Goal: Navigation & Orientation: Find specific page/section

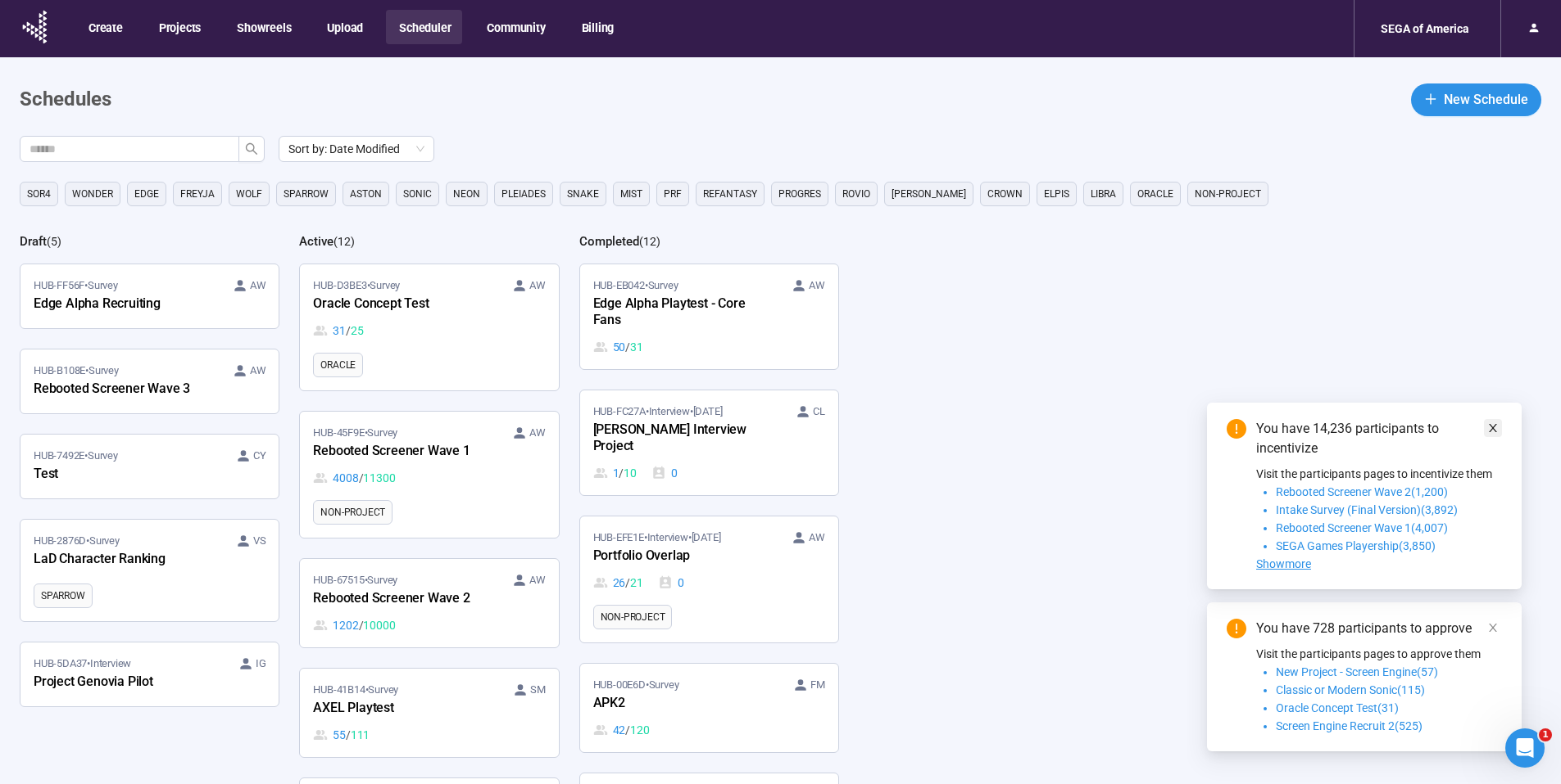
click at [1489, 426] on icon "close" at bounding box center [1493, 428] width 12 height 12
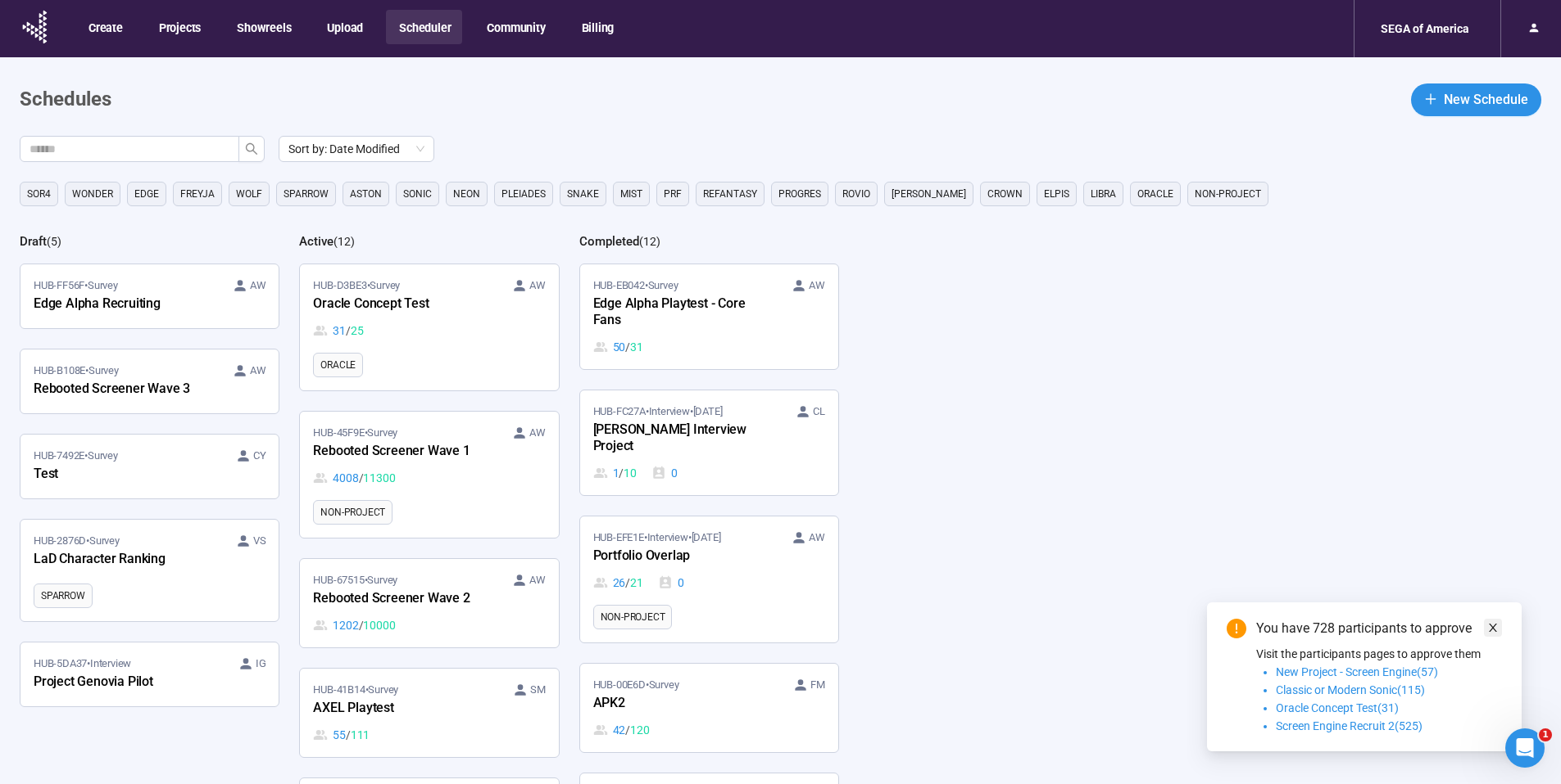
click at [1498, 631] on icon "close" at bounding box center [1493, 629] width 12 height 12
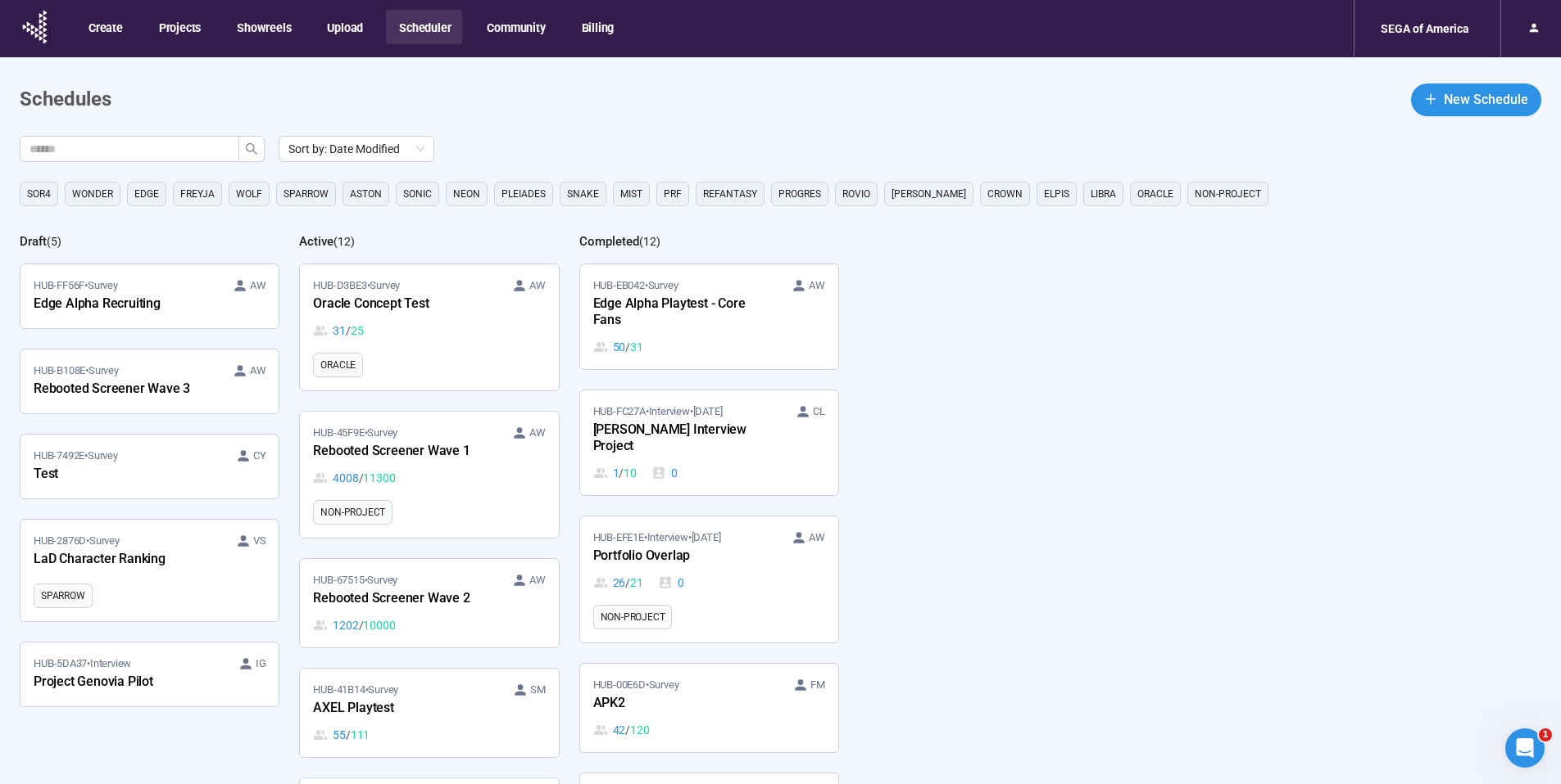
click at [534, 45] on div "Create Projects Showreels Upload Scheduler Community Billing" at bounding box center [351, 28] width 550 height 48
click at [501, 30] on button "Community" at bounding box center [514, 26] width 83 height 34
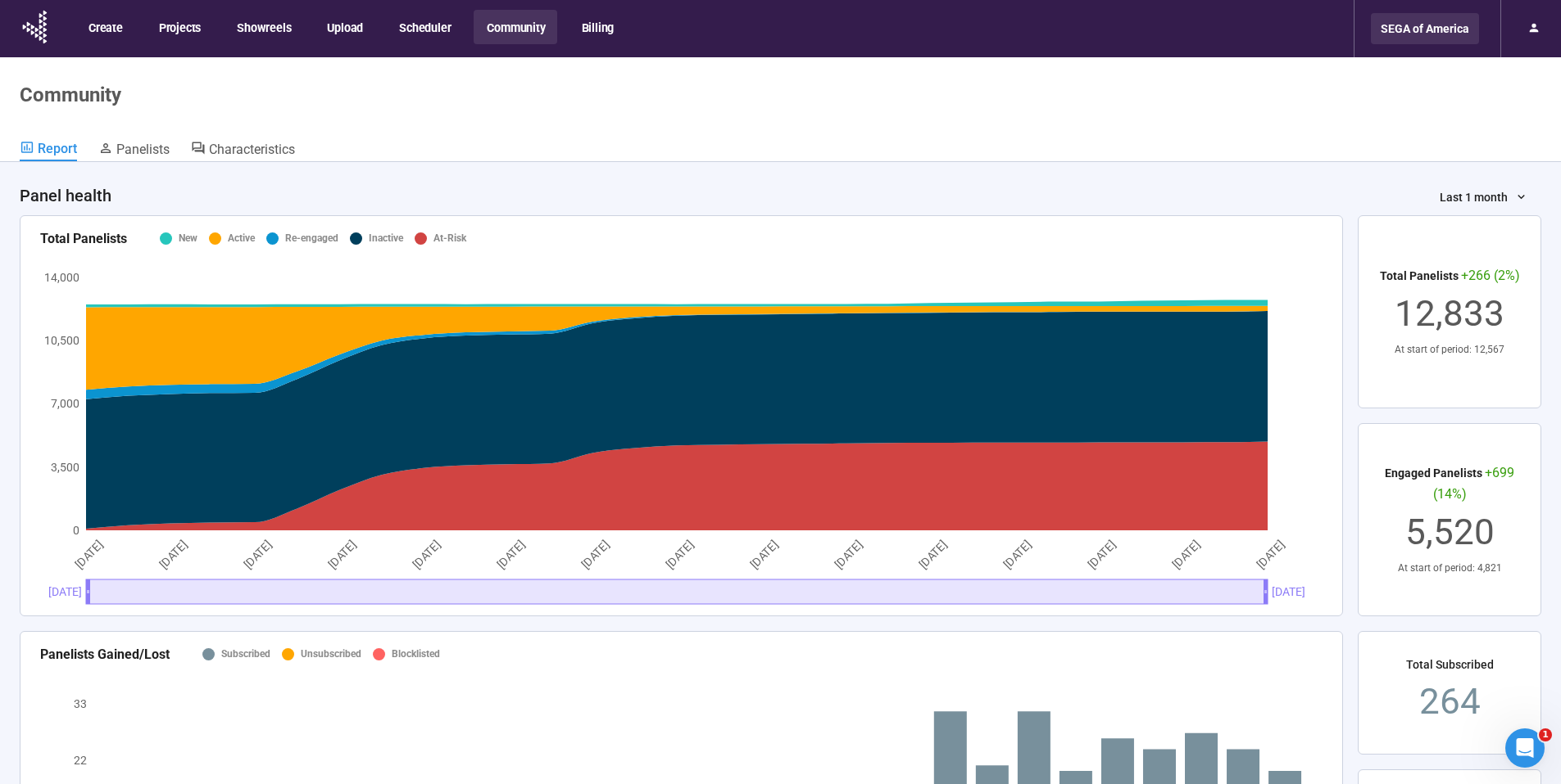
click at [1417, 34] on div "SEGA of America" at bounding box center [1424, 28] width 108 height 31
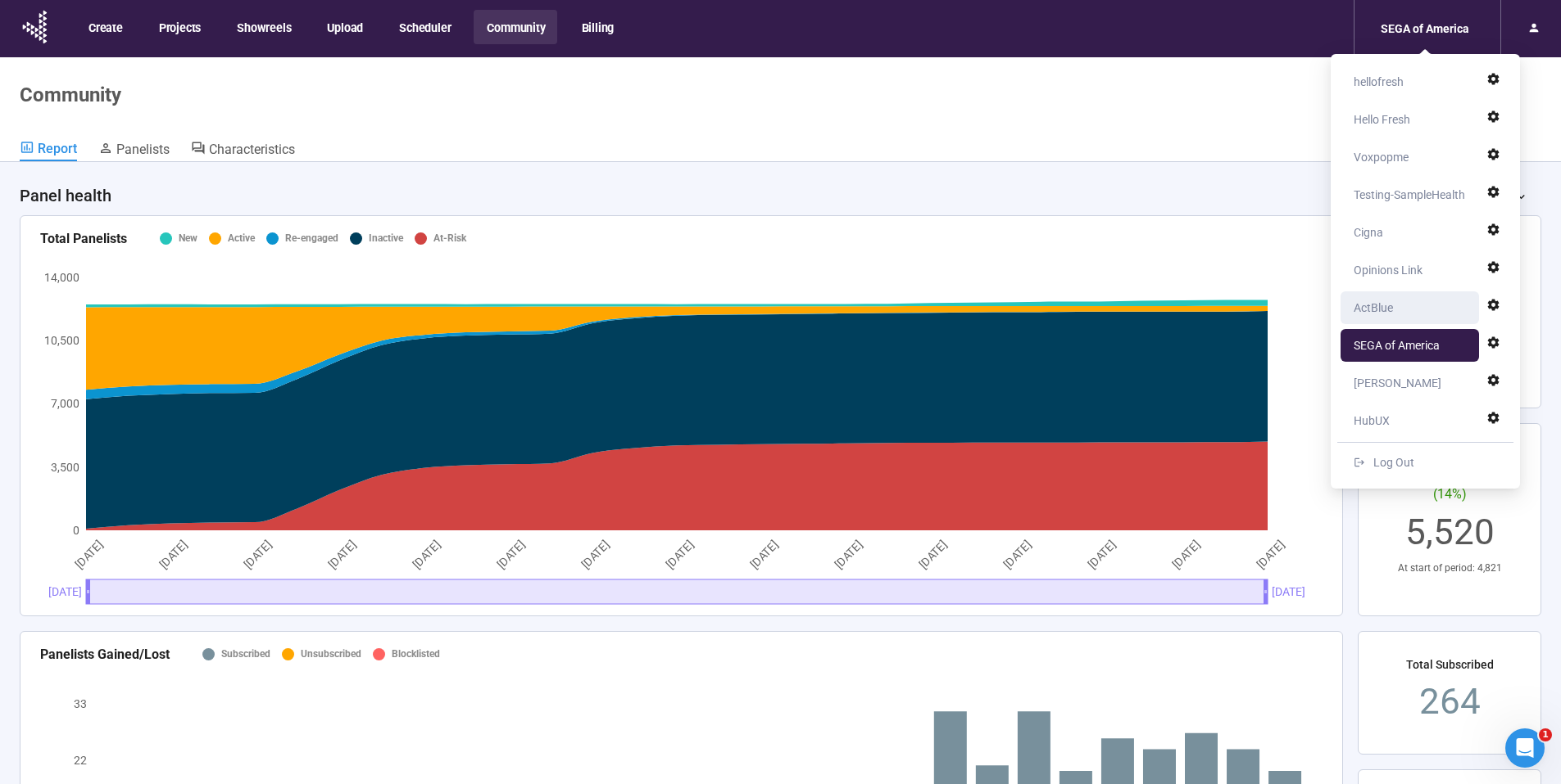
click at [1397, 309] on div "ActBlue" at bounding box center [1413, 308] width 121 height 33
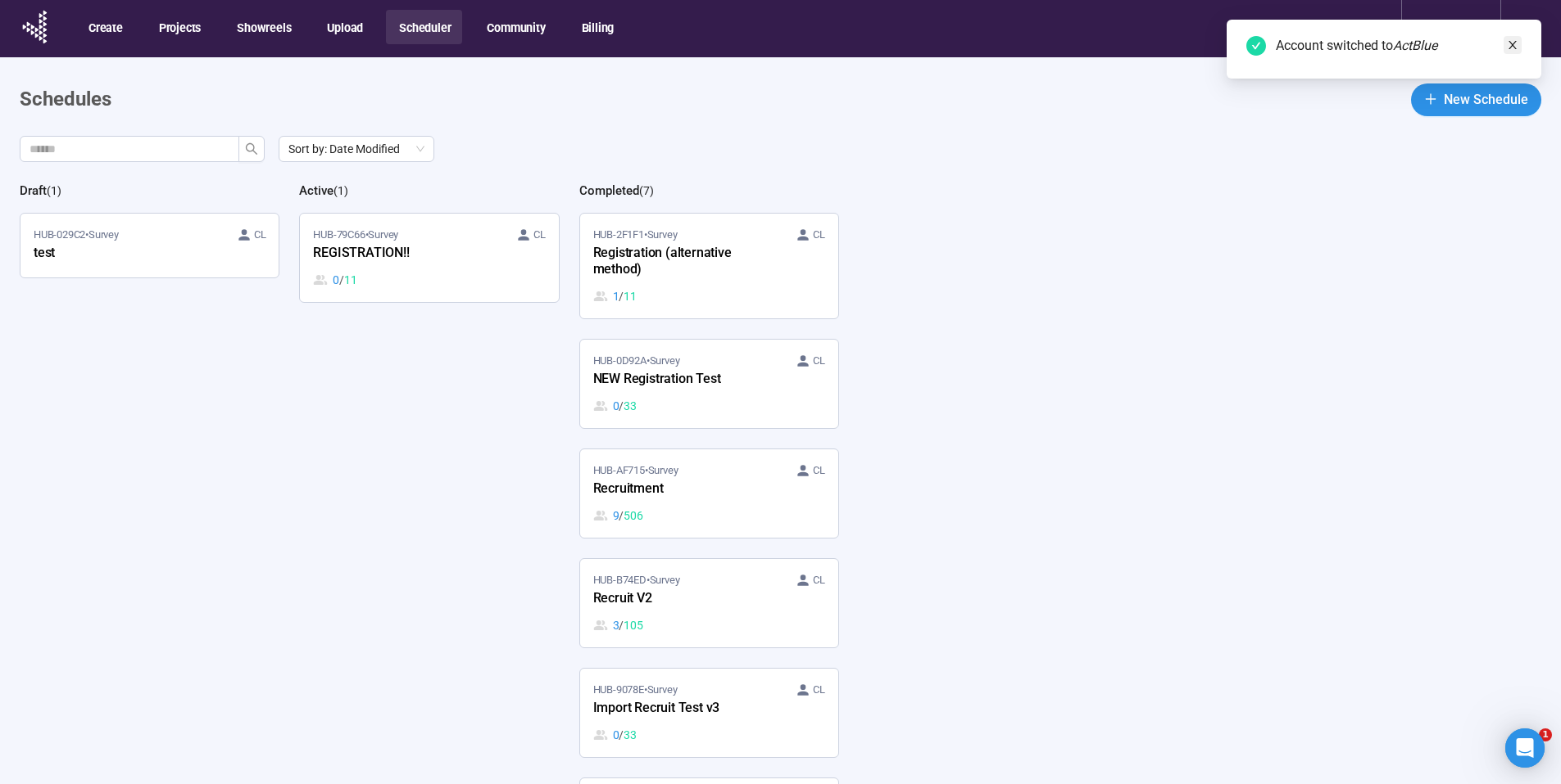
click at [1516, 45] on icon "close" at bounding box center [1512, 45] width 12 height 12
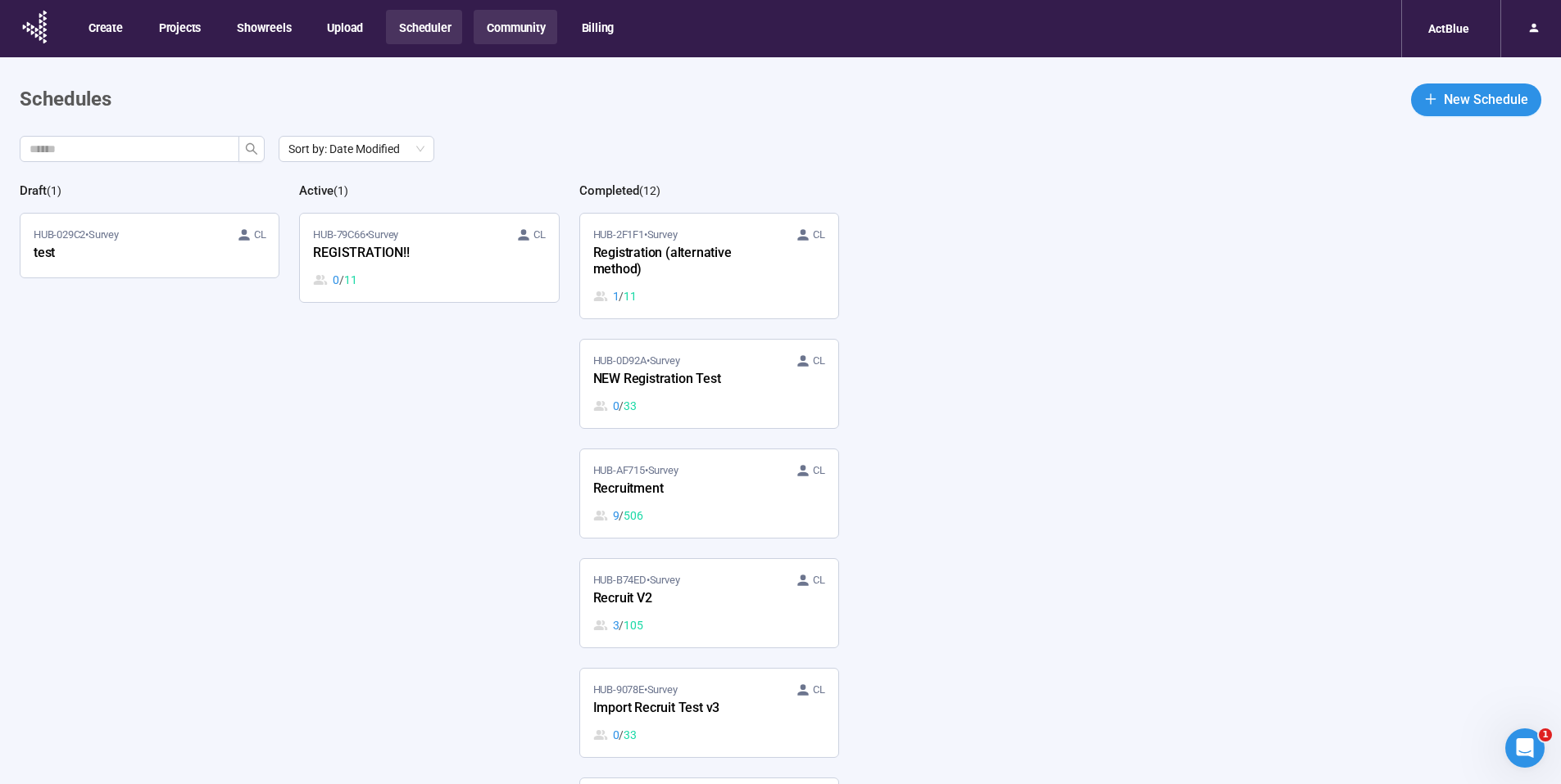
click at [517, 25] on button "Community" at bounding box center [514, 26] width 83 height 34
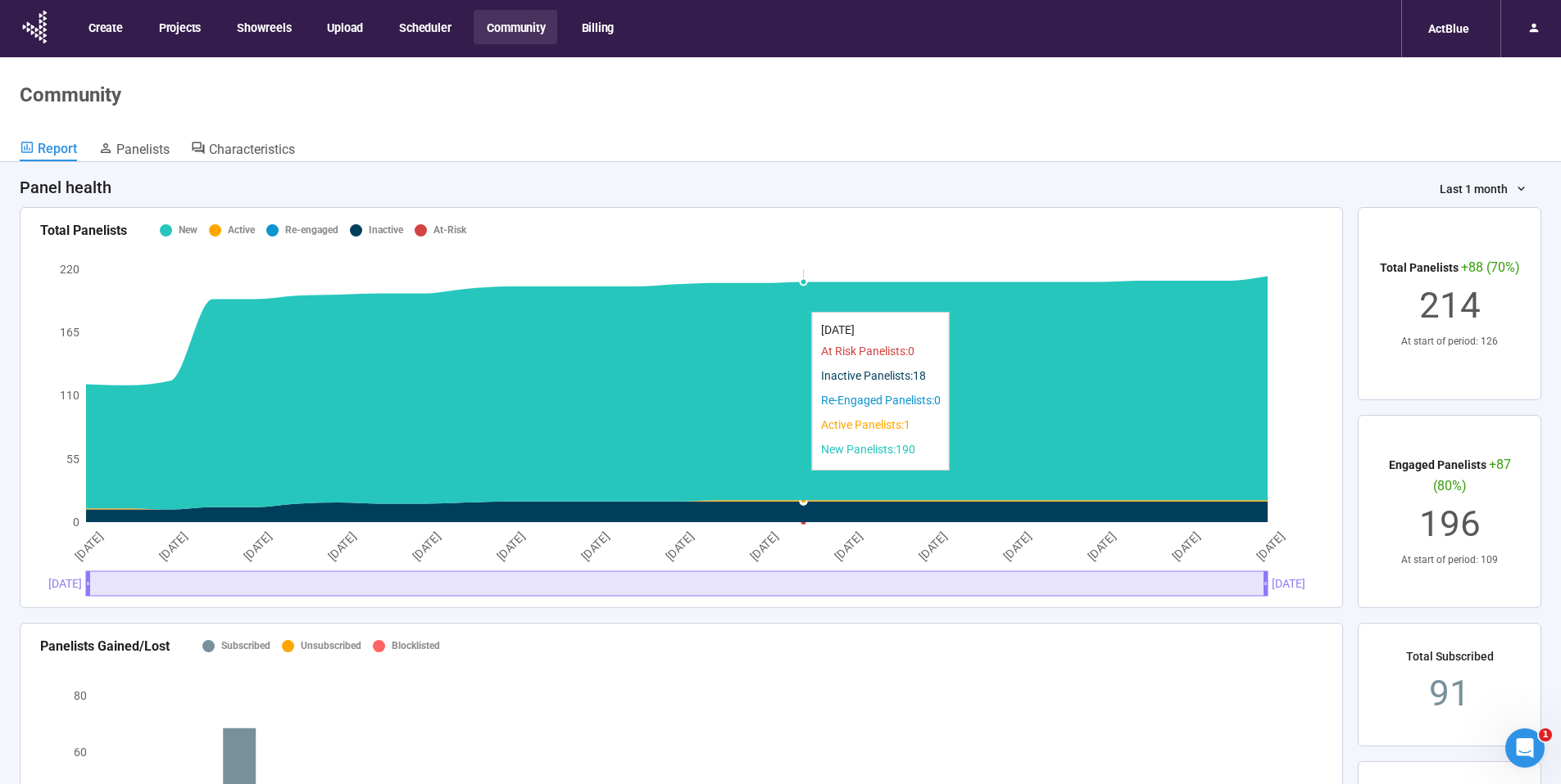
scroll to position [10, 0]
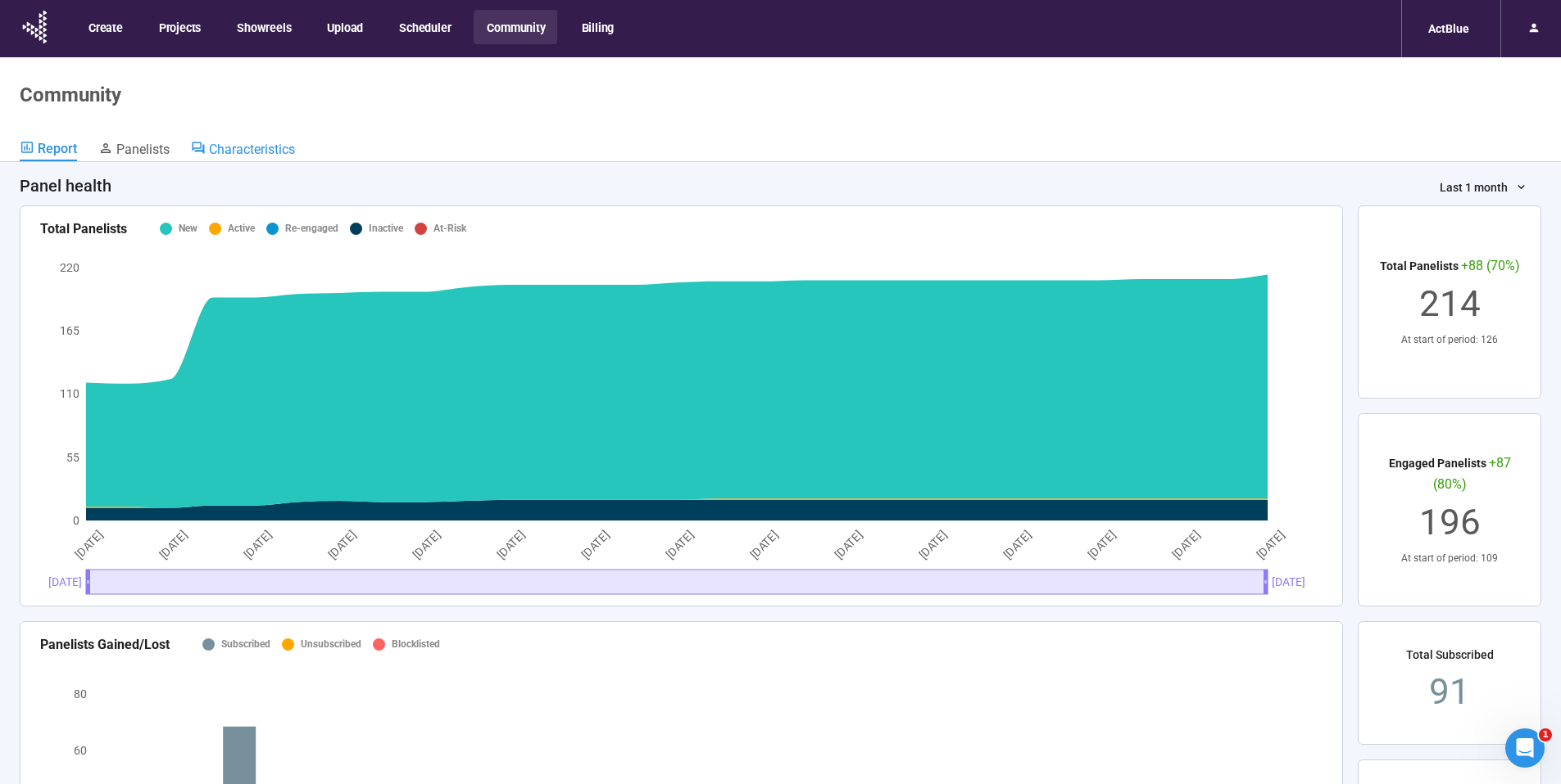
click at [269, 147] on span "Characteristics" at bounding box center [252, 150] width 87 height 16
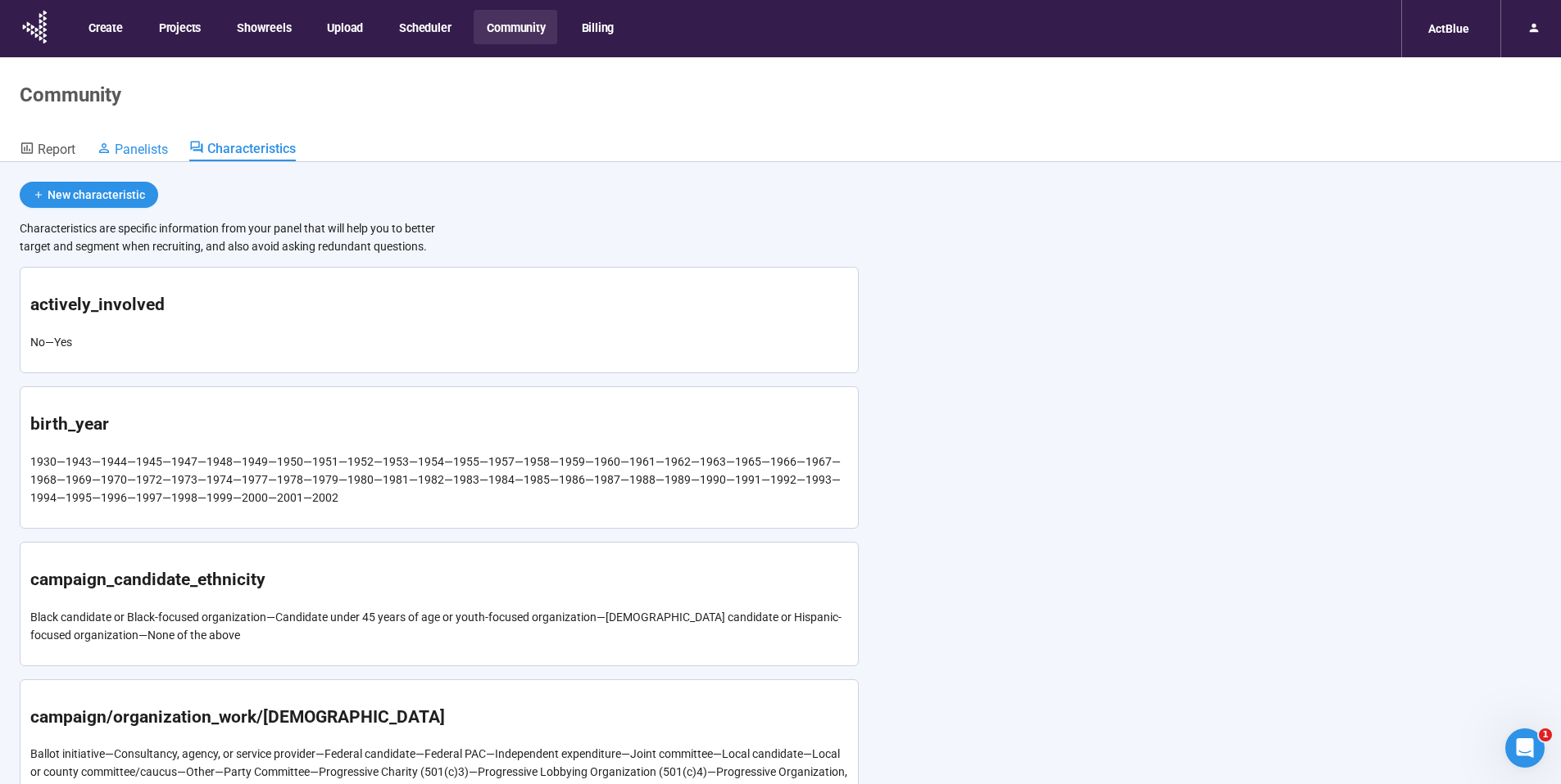
click at [150, 153] on span "Panelists" at bounding box center [141, 150] width 53 height 16
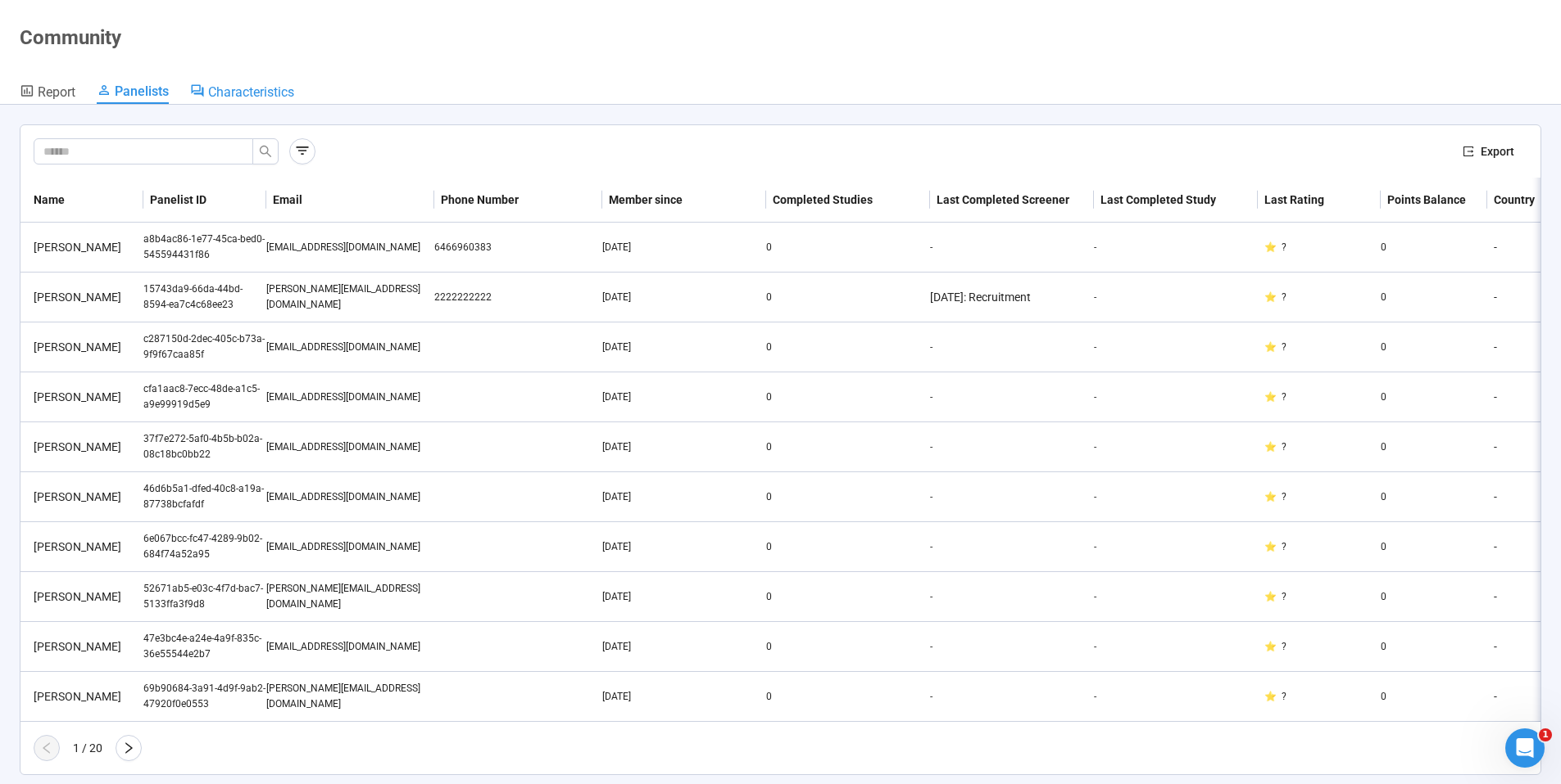
click at [268, 85] on span "Characteristics" at bounding box center [251, 92] width 87 height 16
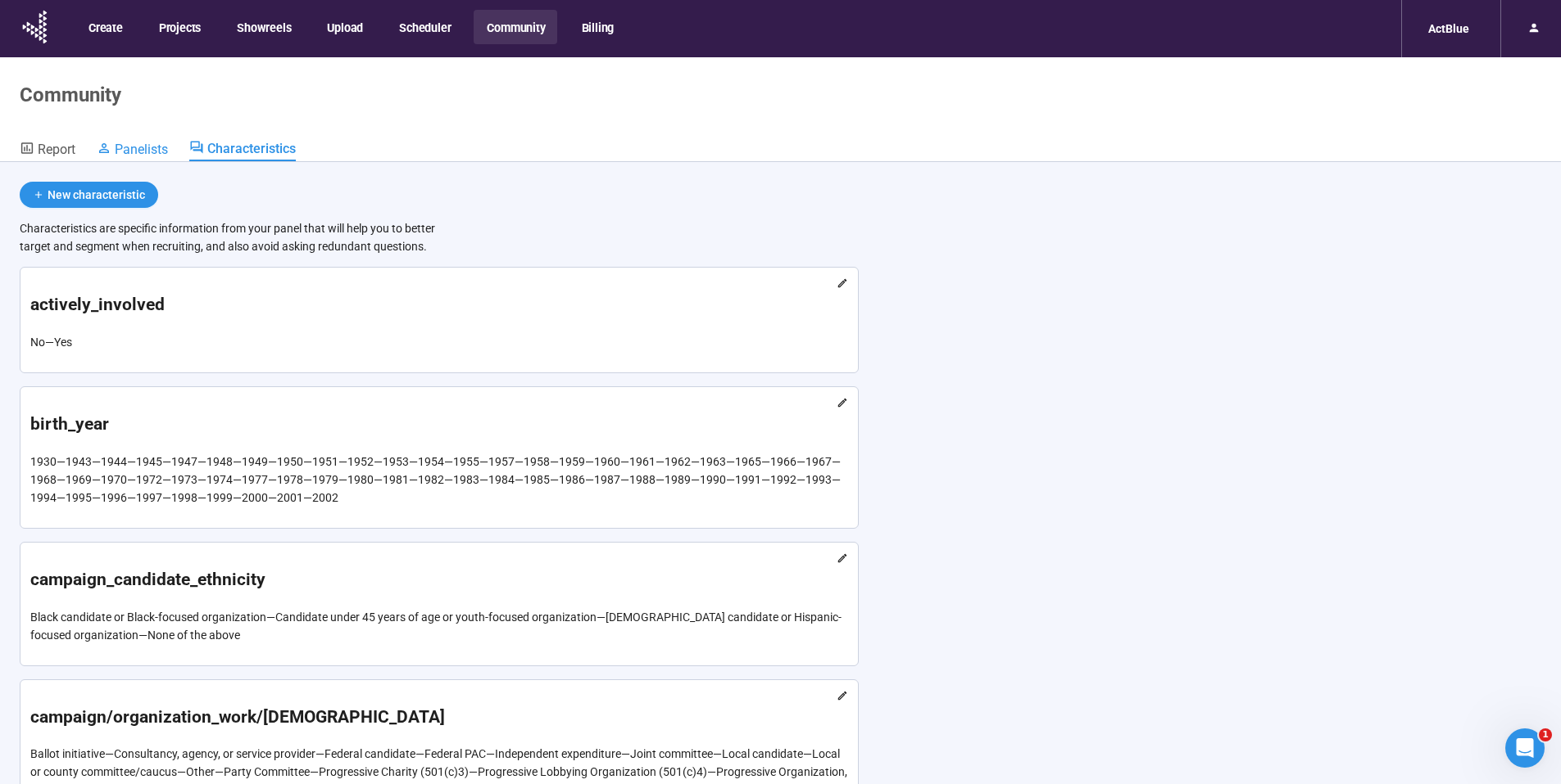
click at [165, 142] on span "Panelists" at bounding box center [141, 150] width 53 height 16
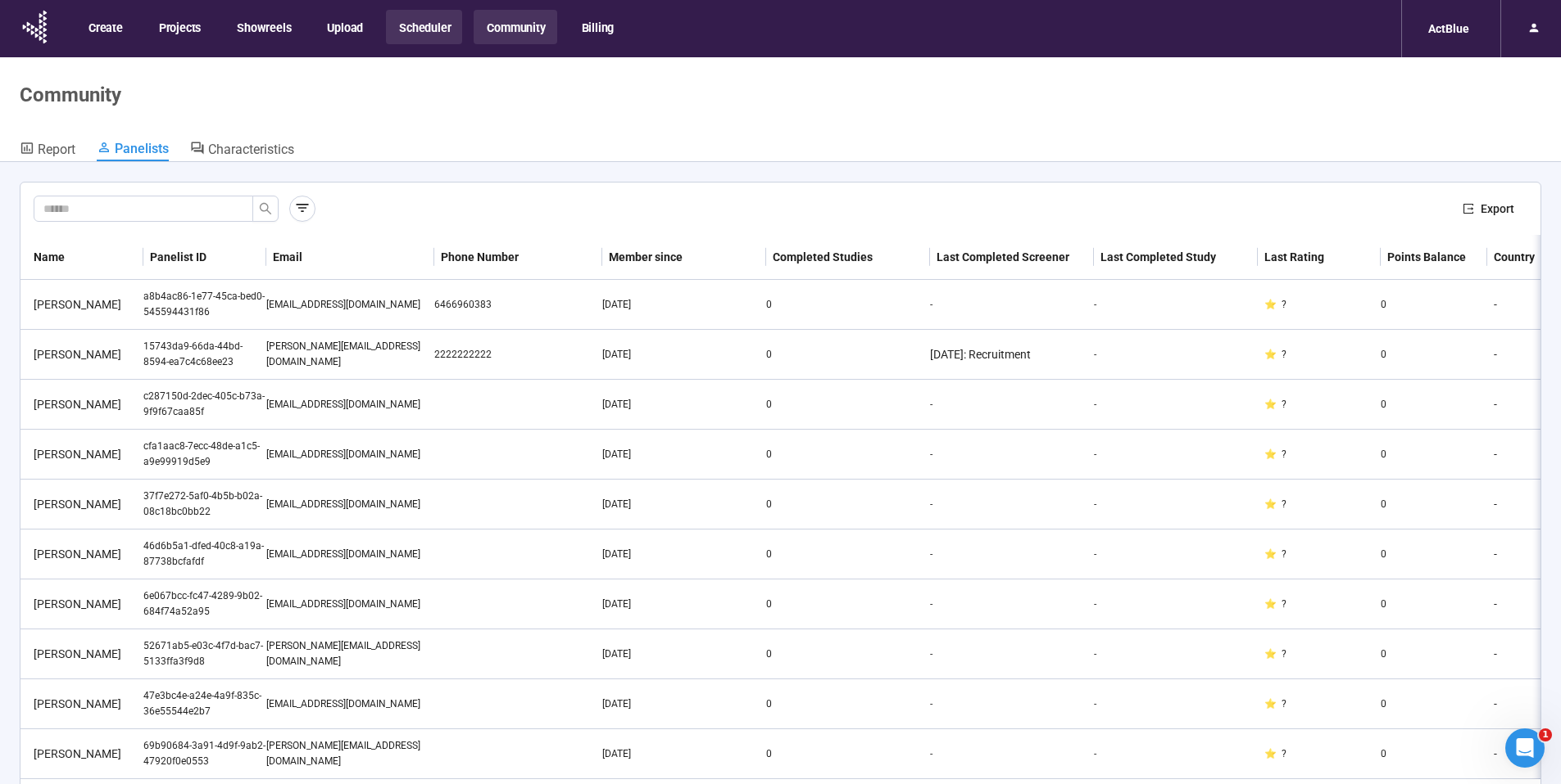
click at [442, 36] on button "Scheduler" at bounding box center [424, 26] width 76 height 34
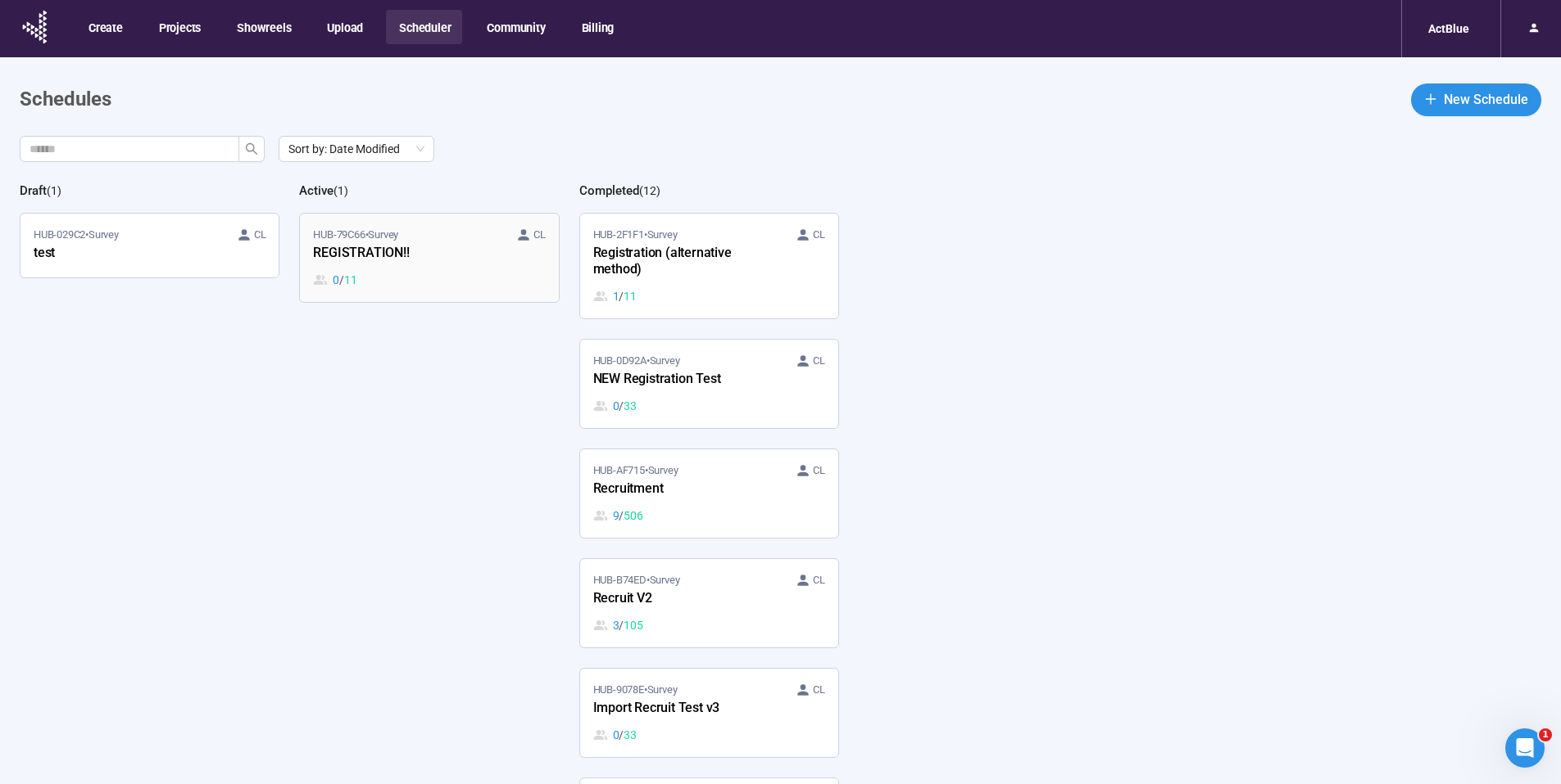
click at [485, 277] on div "0 / 11" at bounding box center [429, 280] width 232 height 18
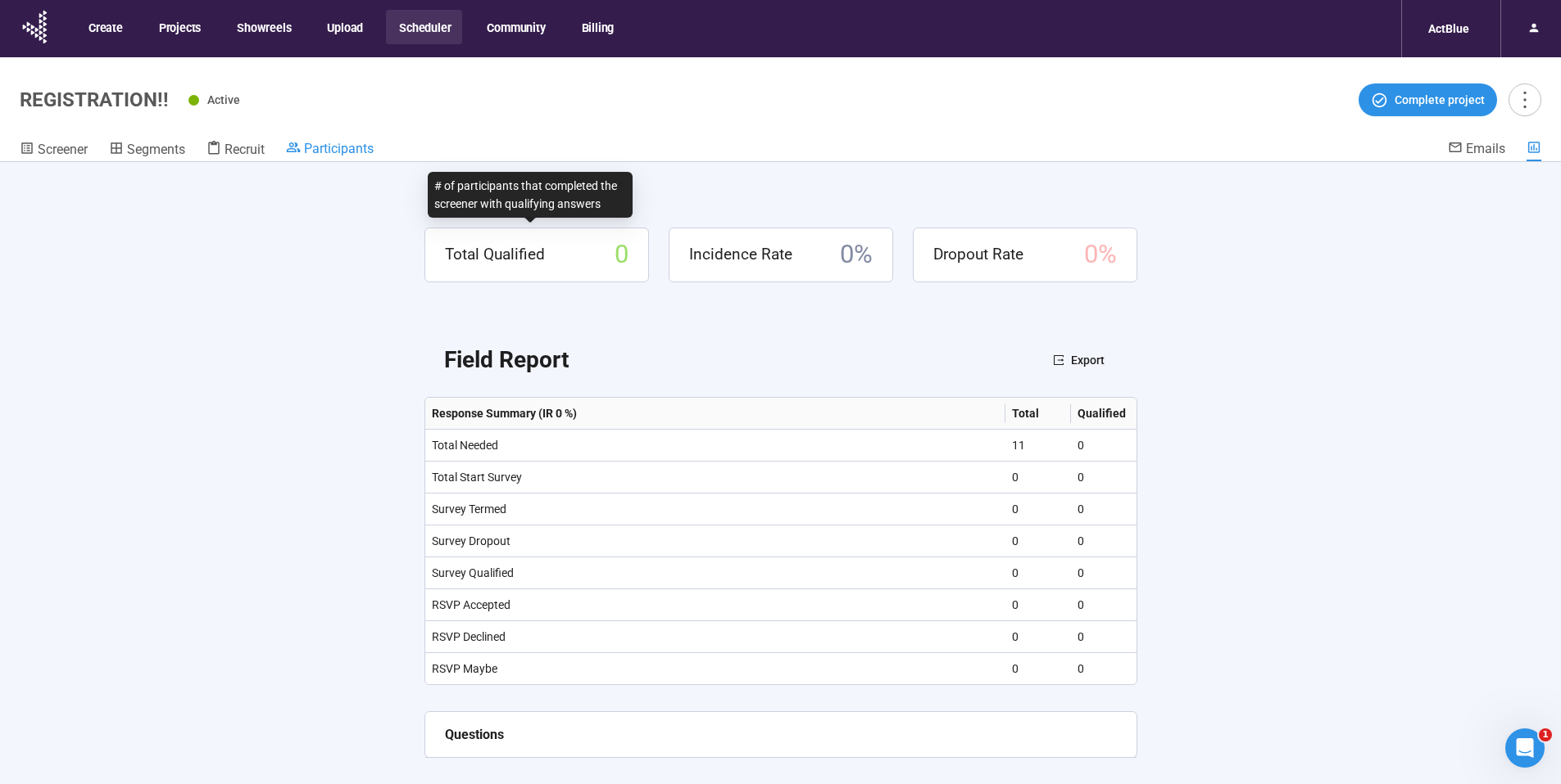
click at [345, 146] on span "Participants" at bounding box center [339, 149] width 70 height 16
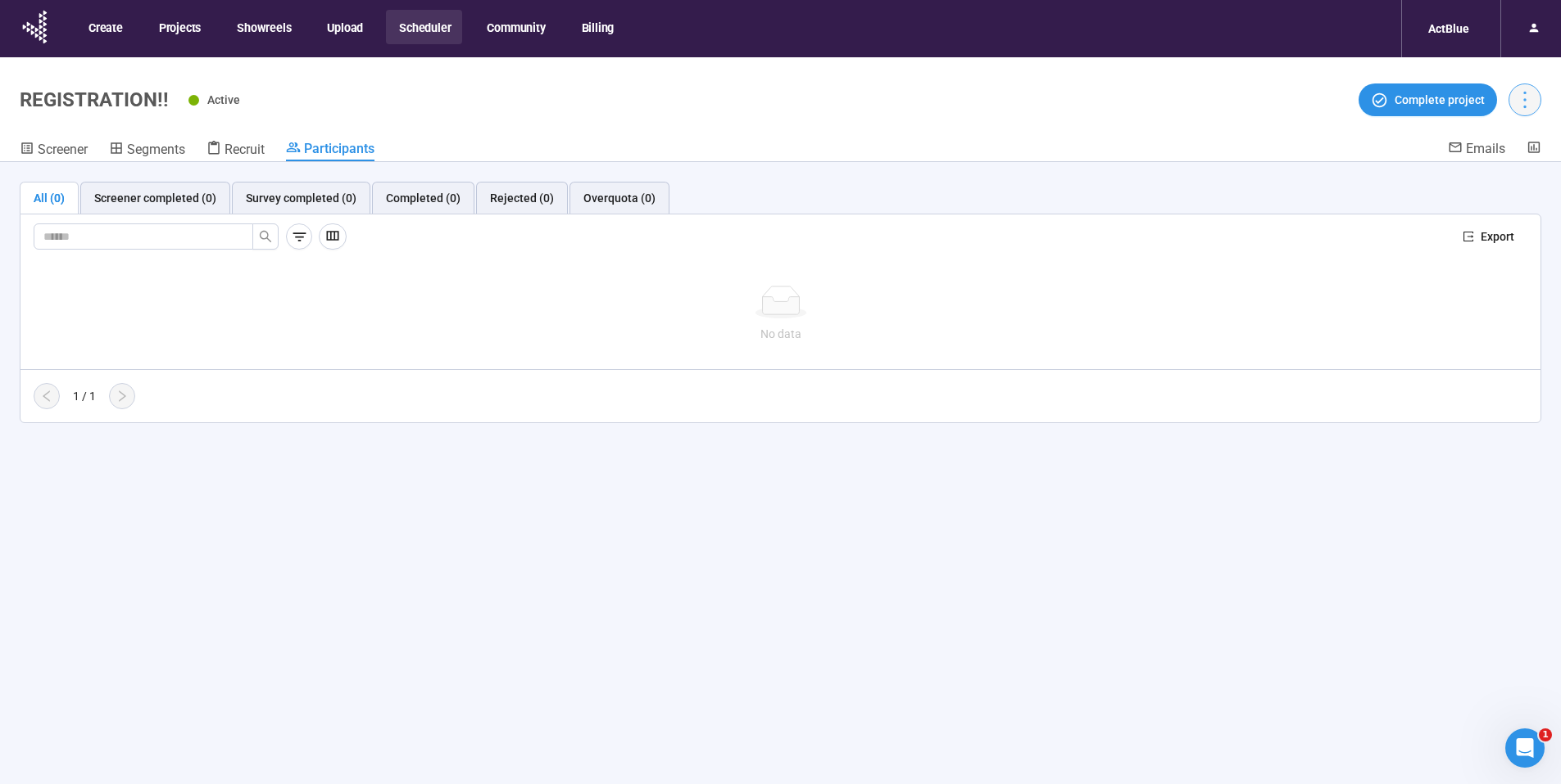
click at [1523, 96] on icon "more" at bounding box center [1524, 99] width 22 height 22
click at [1485, 143] on span "Project details" at bounding box center [1491, 136] width 72 height 18
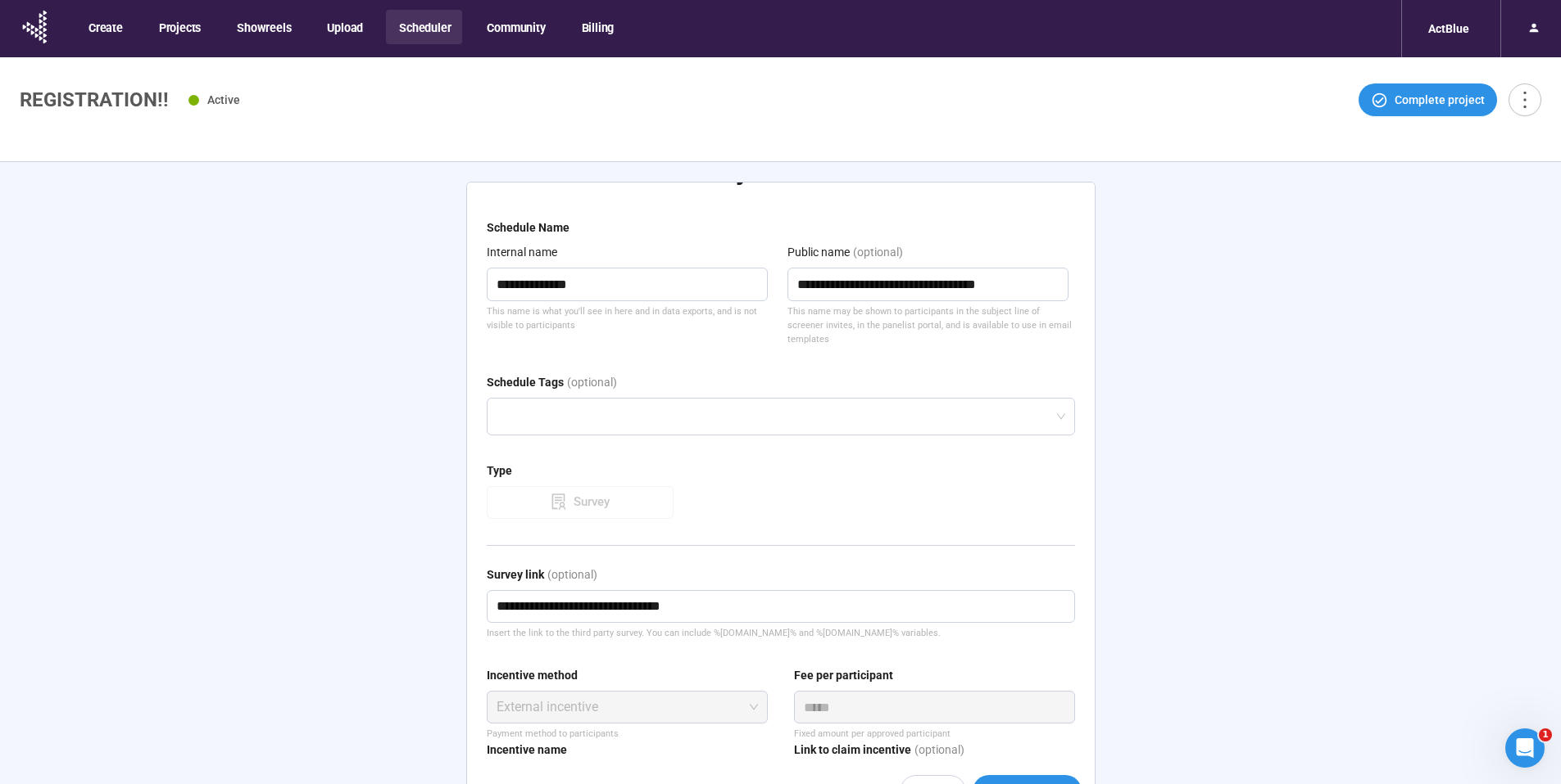
scroll to position [194, 0]
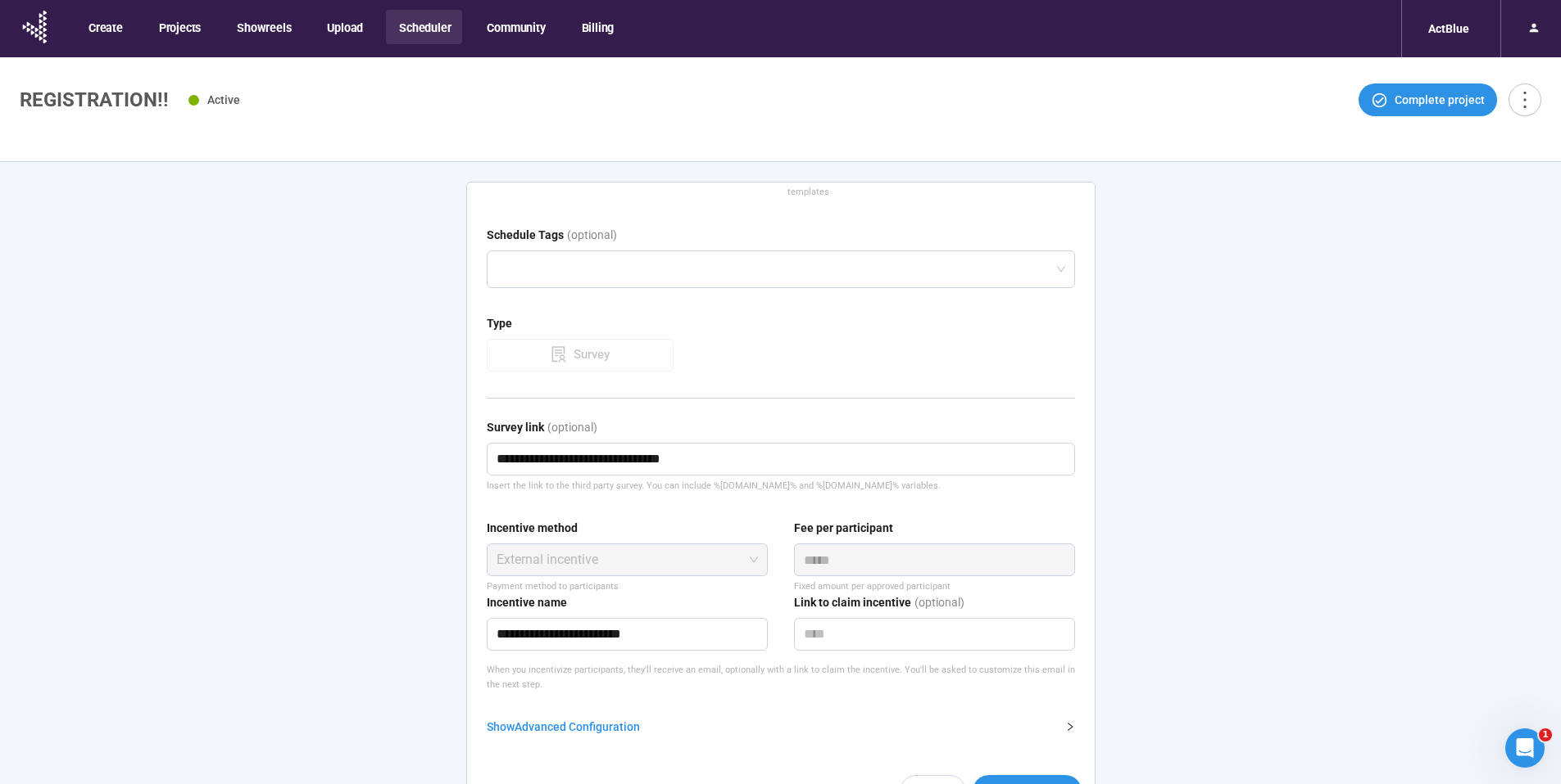
click at [581, 724] on div "Show Advanced Configuration" at bounding box center [771, 727] width 569 height 18
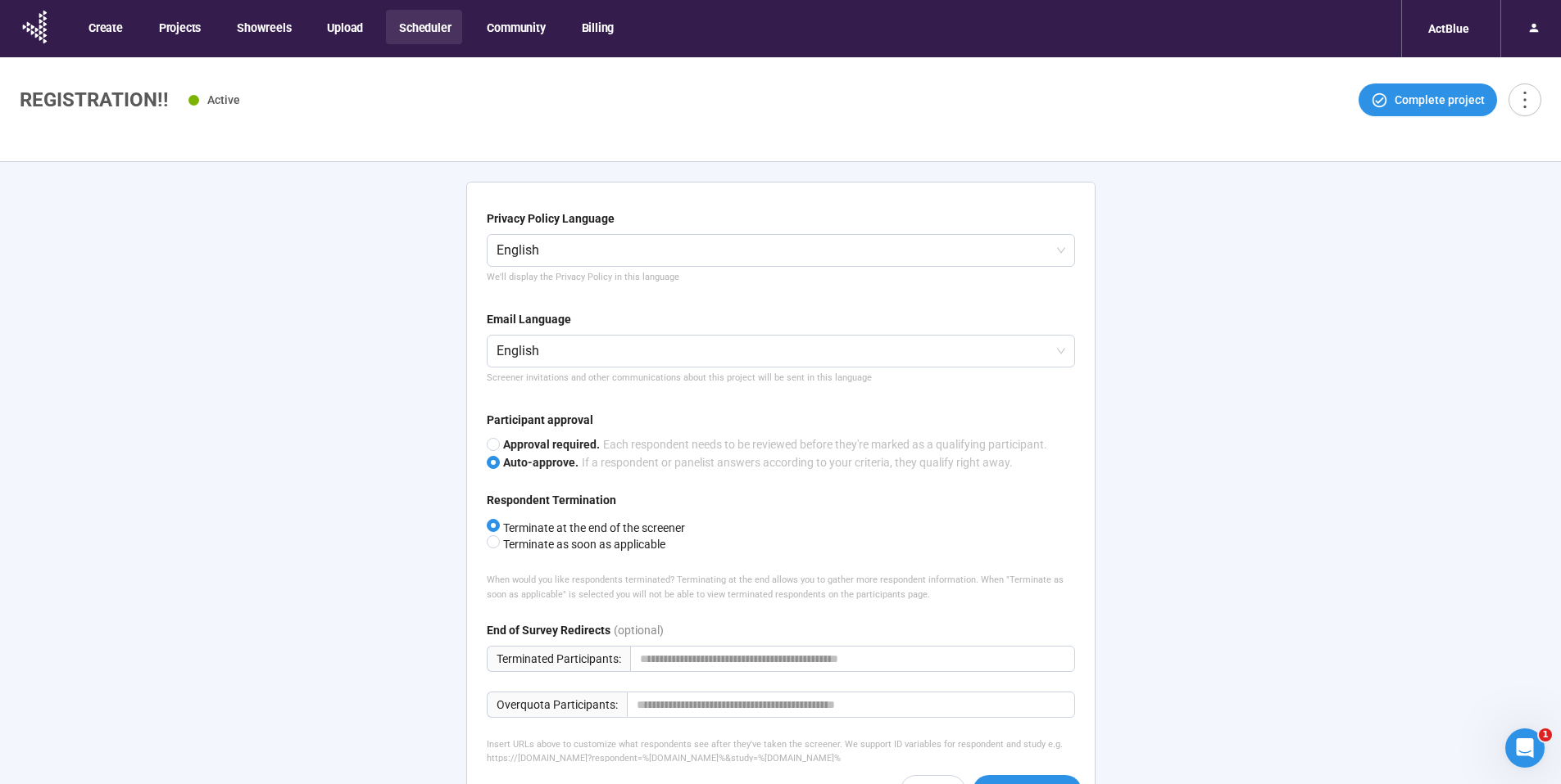
scroll to position [925, 0]
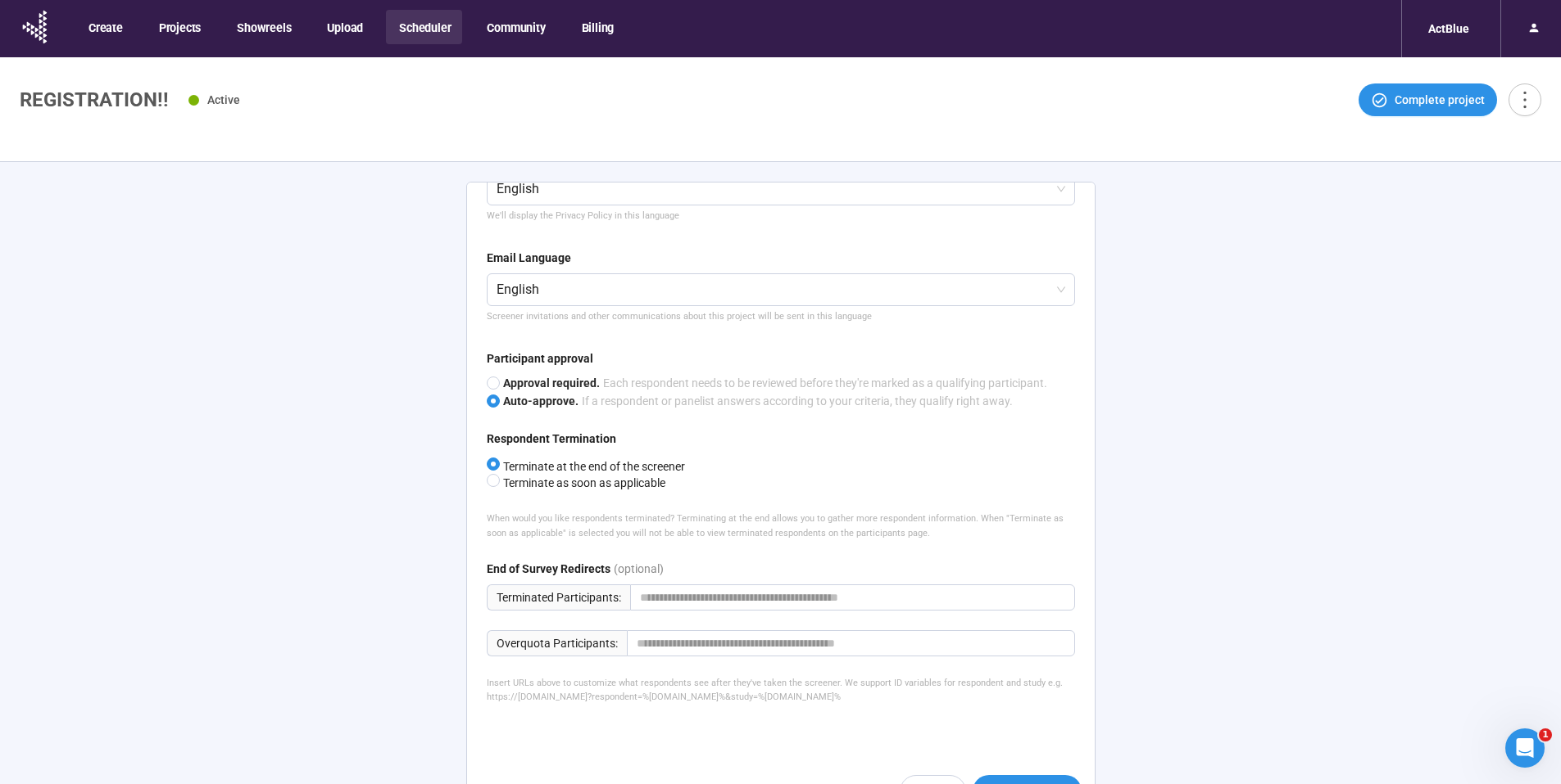
click at [425, 32] on button "Scheduler" at bounding box center [424, 26] width 76 height 34
